Goal: Use online tool/utility: Utilize a website feature to perform a specific function

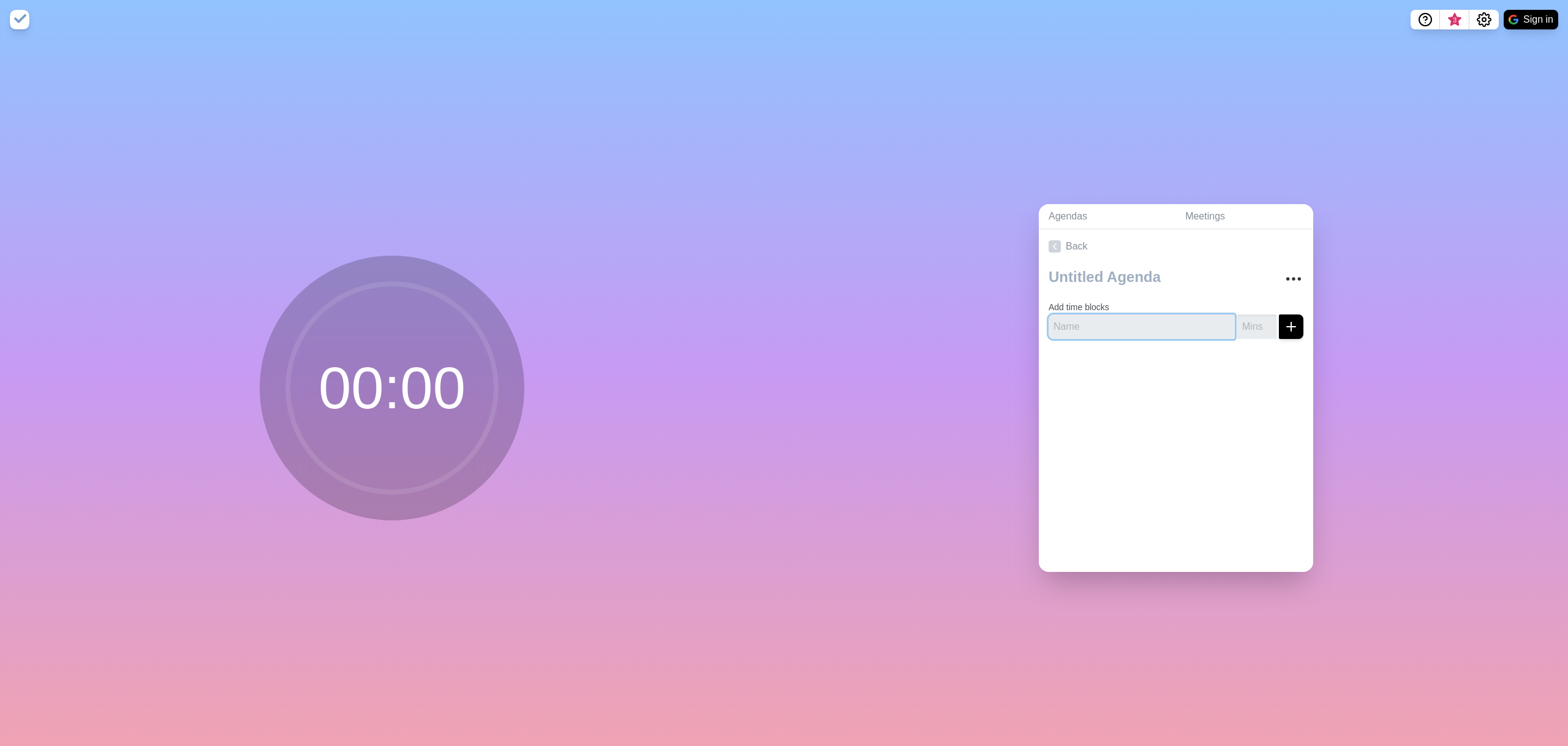
click at [1101, 333] on input "text" at bounding box center [1142, 326] width 187 height 24
type input "New clients"
type input "5"
click at [1296, 328] on icon "submit" at bounding box center [1291, 326] width 15 height 15
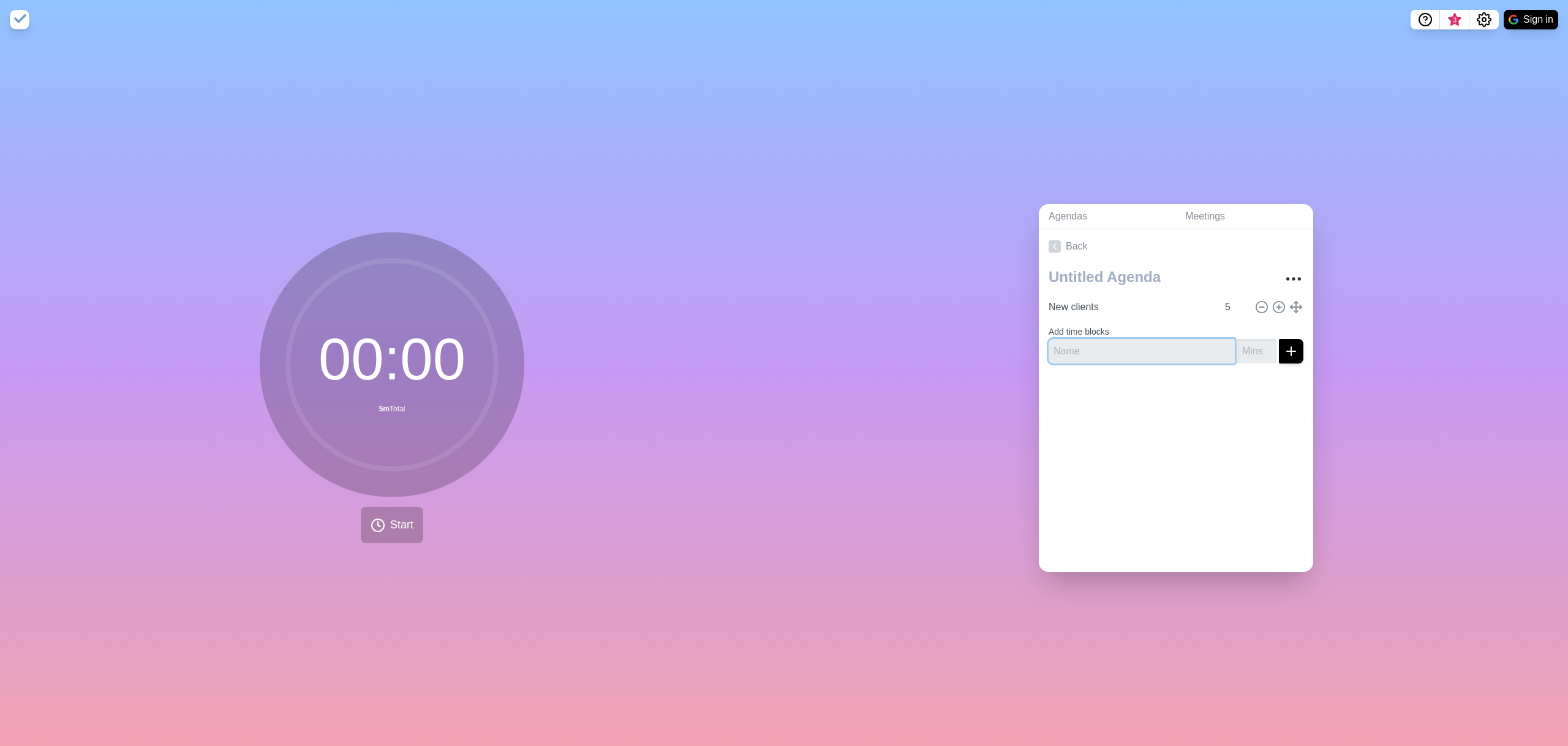
click at [1089, 349] on input "text" at bounding box center [1142, 351] width 187 height 24
type input "Discussion"
click at [1260, 352] on input "number" at bounding box center [1257, 351] width 39 height 24
type input "1"
click at [1240, 426] on div "Back New clients 5 Add time blocks Discussion 1" at bounding box center [1176, 400] width 274 height 343
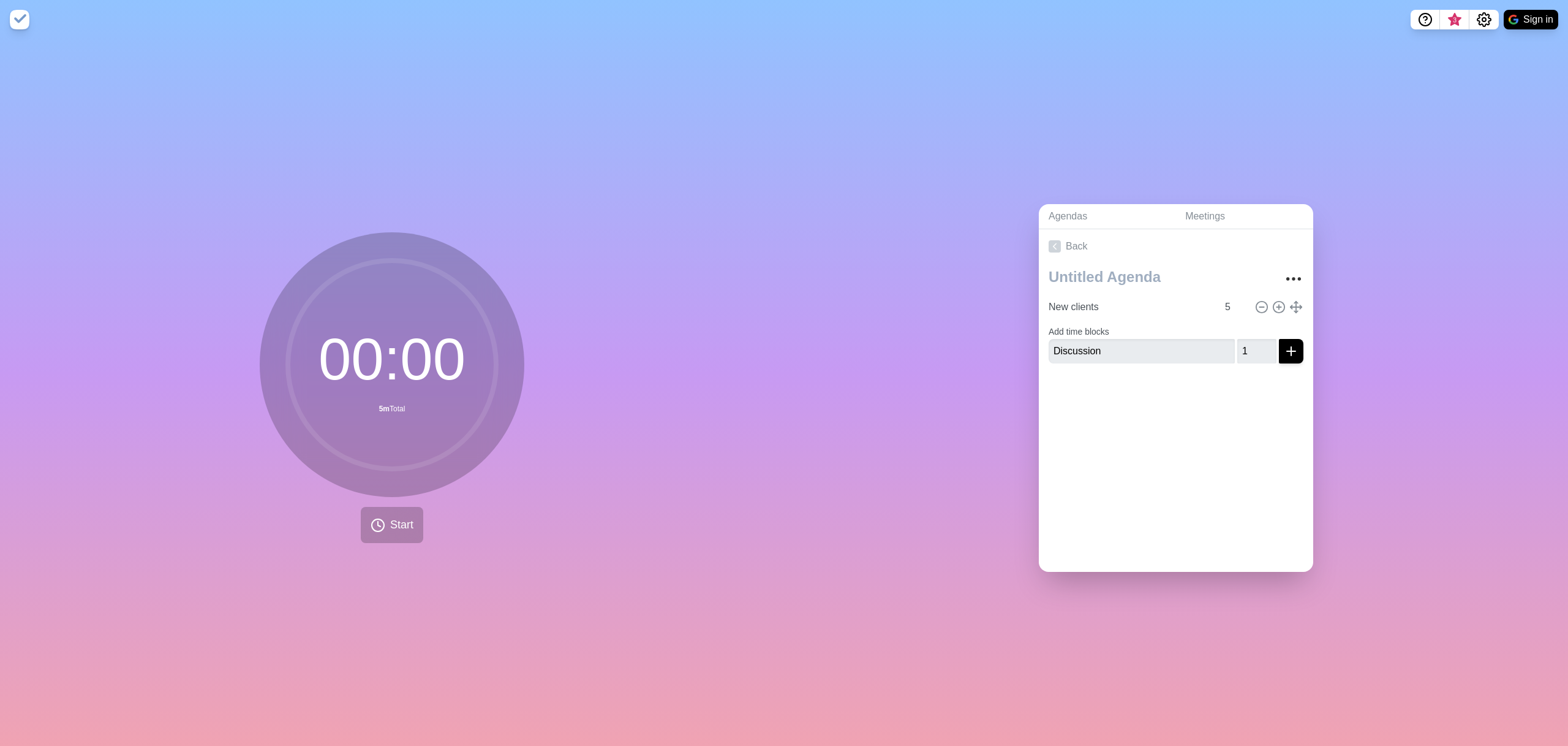
click at [1116, 433] on div "Back New clients 5 Add time blocks Discussion 1" at bounding box center [1176, 400] width 274 height 343
click at [1220, 393] on div at bounding box center [1176, 398] width 274 height 49
click at [1296, 353] on icon "submit" at bounding box center [1291, 351] width 15 height 15
click at [408, 530] on span "Start" at bounding box center [402, 524] width 23 height 16
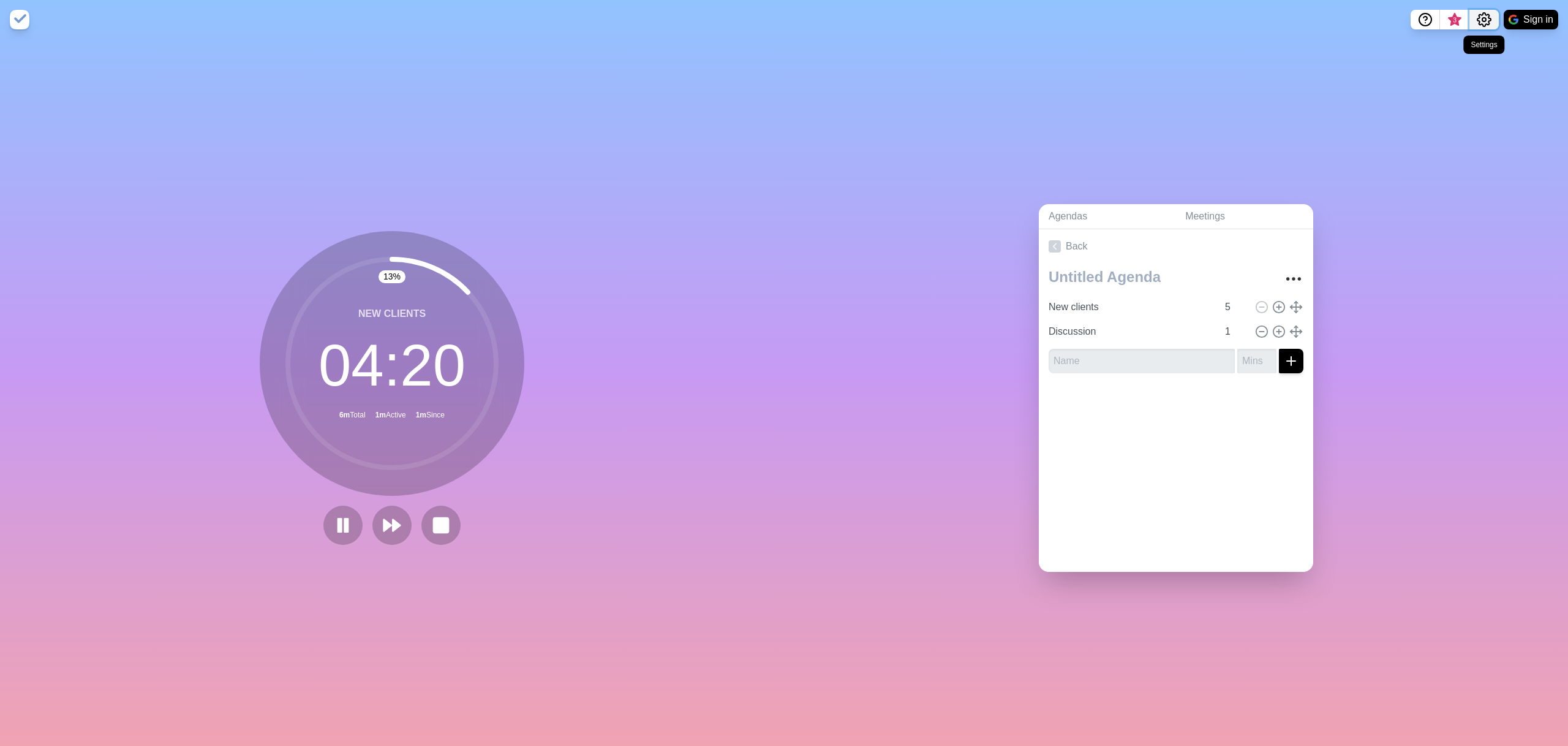
click at [1483, 19] on icon "Settings" at bounding box center [1484, 19] width 15 height 15
click at [1422, 287] on div "Agendas Meetings Back New clients 5 Discussion 1" at bounding box center [1176, 393] width 784 height 707
